Goal: Navigation & Orientation: Find specific page/section

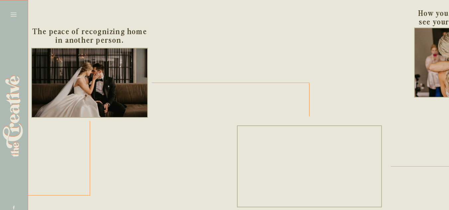
scroll to position [0, 266]
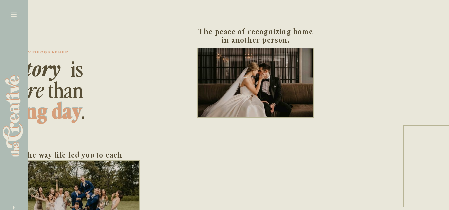
click at [13, 14] on icon at bounding box center [13, 14] width 9 height 9
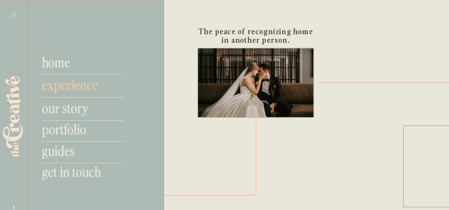
click at [73, 85] on nav "experience" at bounding box center [79, 84] width 75 height 16
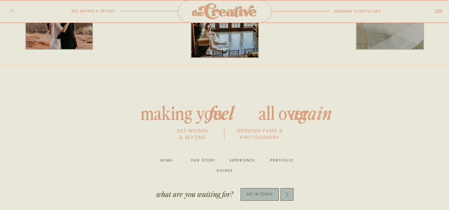
scroll to position [2626, 0]
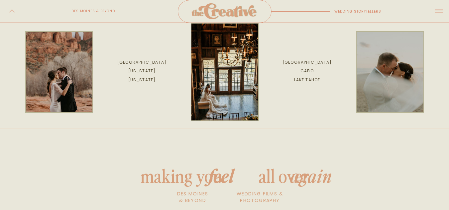
click at [13, 11] on icon at bounding box center [12, 11] width 8 height 6
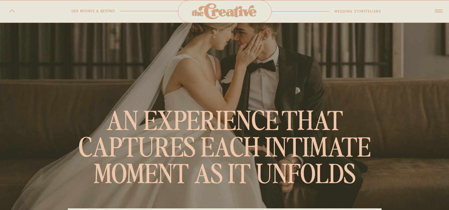
scroll to position [0, 0]
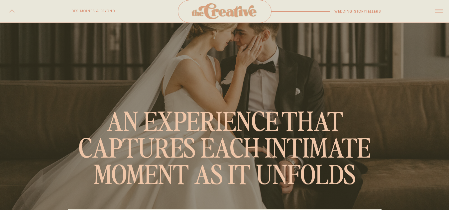
click at [434, 8] on icon at bounding box center [439, 10] width 12 height 13
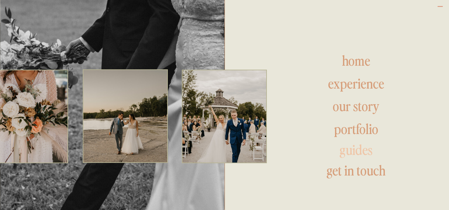
click at [365, 153] on h1 "guides" at bounding box center [356, 151] width 113 height 16
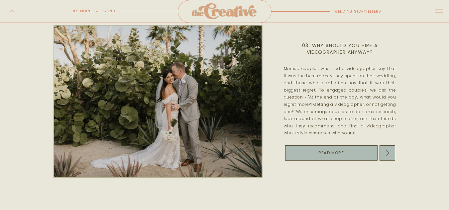
scroll to position [432, 0]
